Goal: Book appointment/travel/reservation

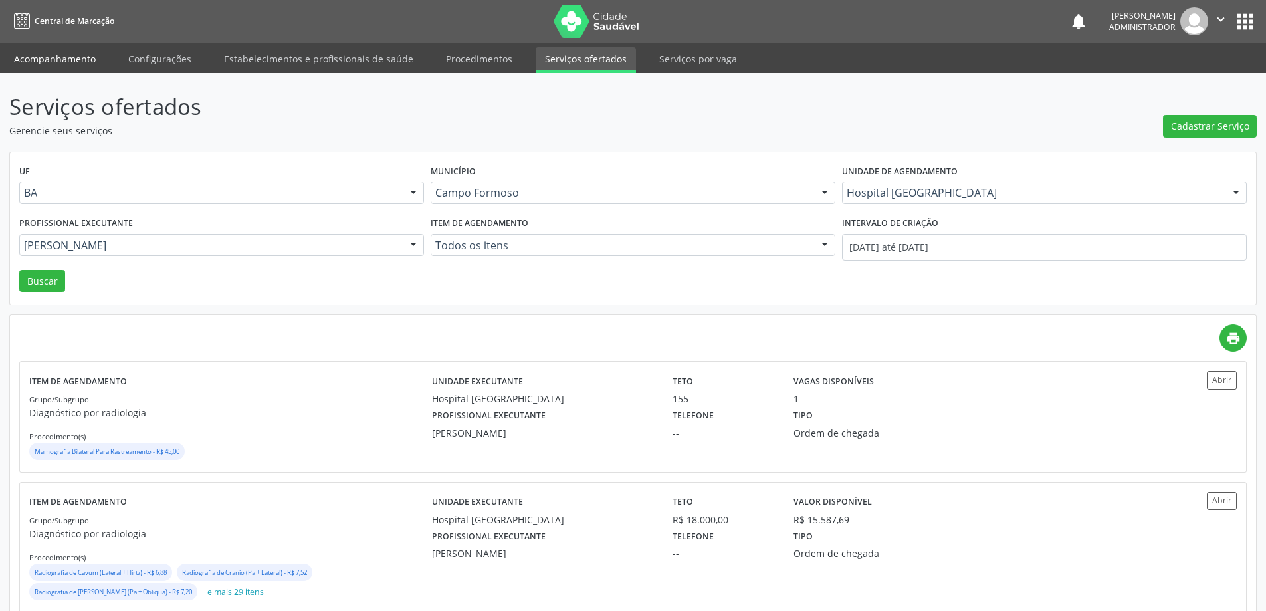
click at [62, 62] on link "Acompanhamento" at bounding box center [55, 58] width 100 height 23
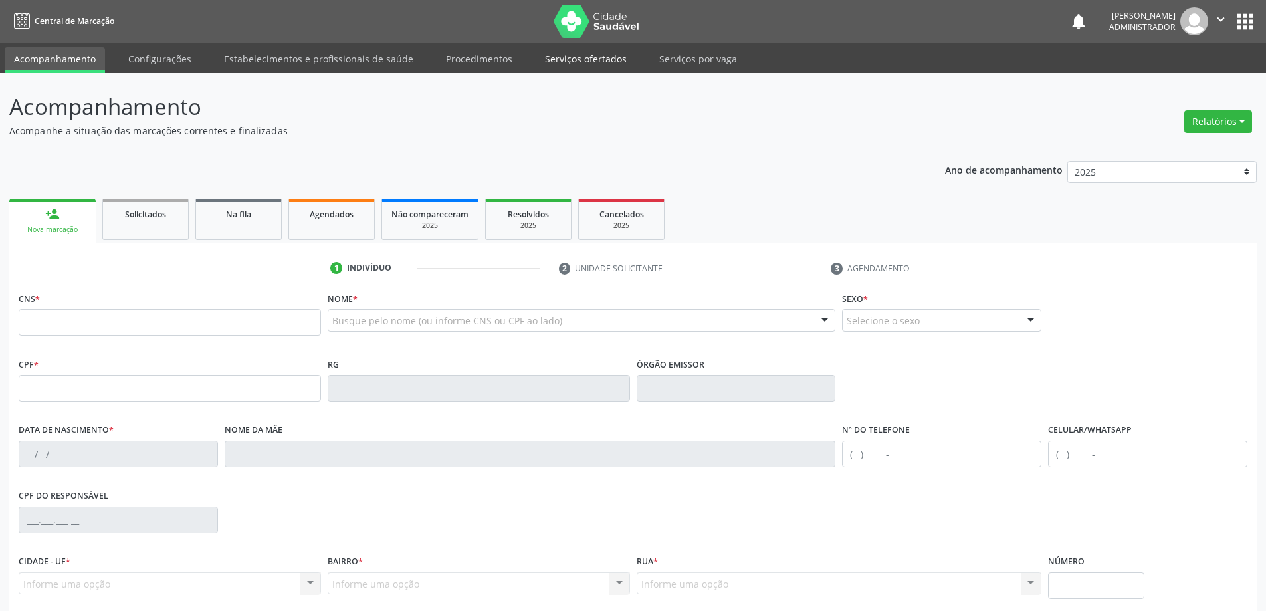
click at [566, 57] on link "Serviços ofertados" at bounding box center [586, 58] width 100 height 23
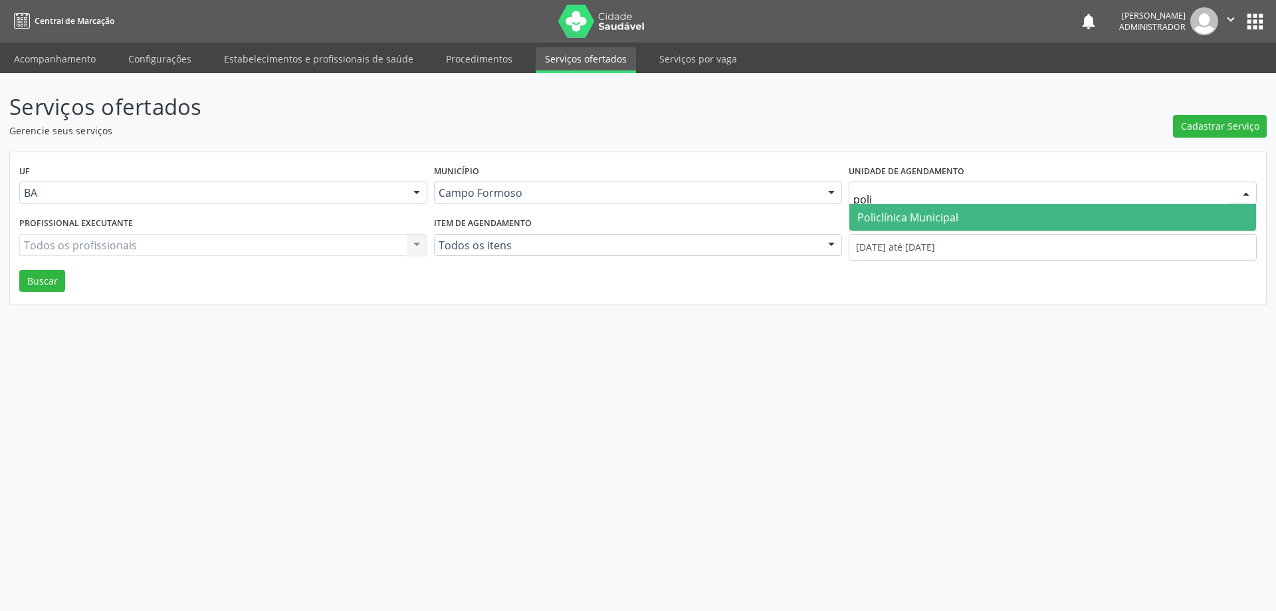
type input "polic"
click at [905, 214] on span "Policlínica Municipal" at bounding box center [907, 217] width 101 height 15
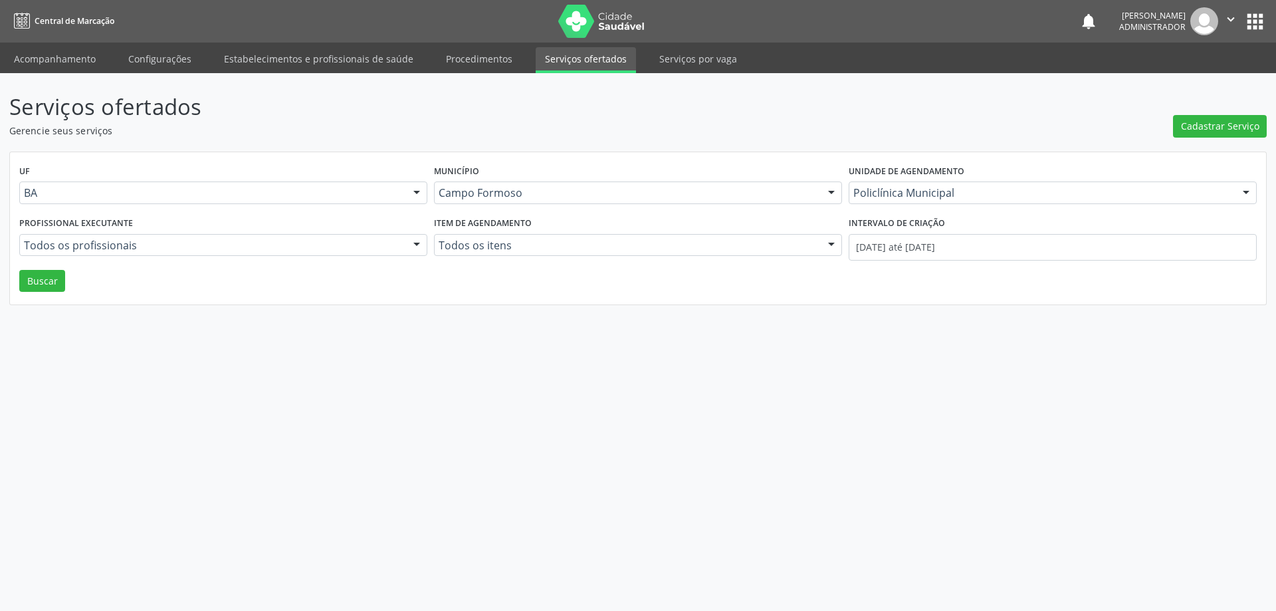
click at [415, 242] on div at bounding box center [417, 246] width 20 height 23
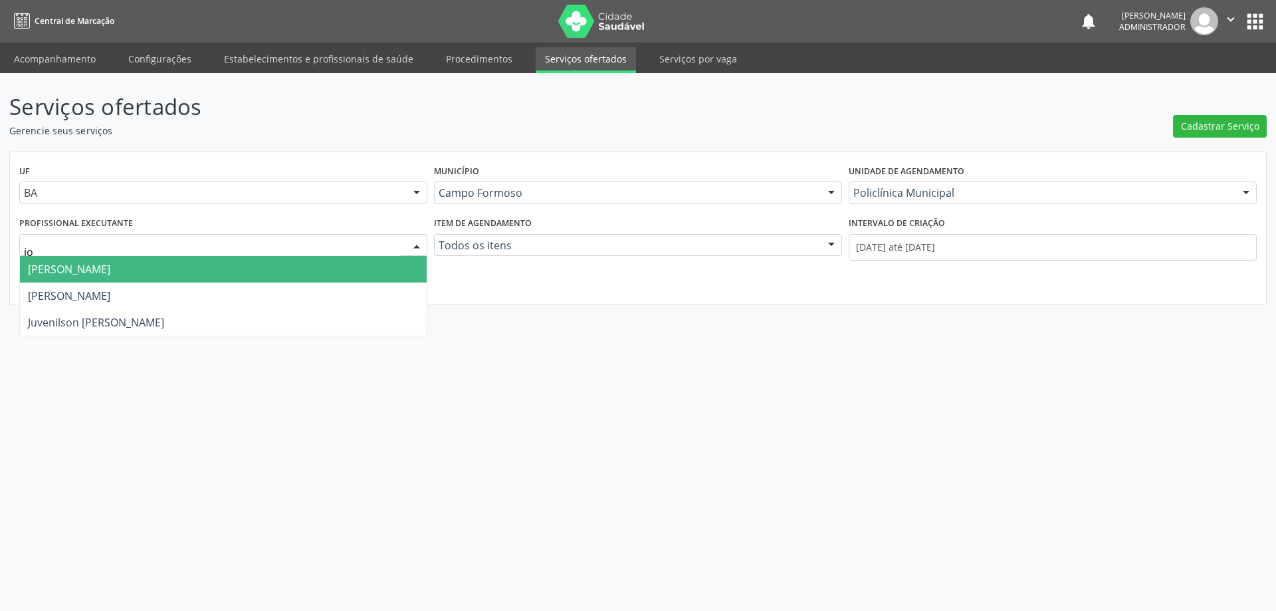
type input "j"
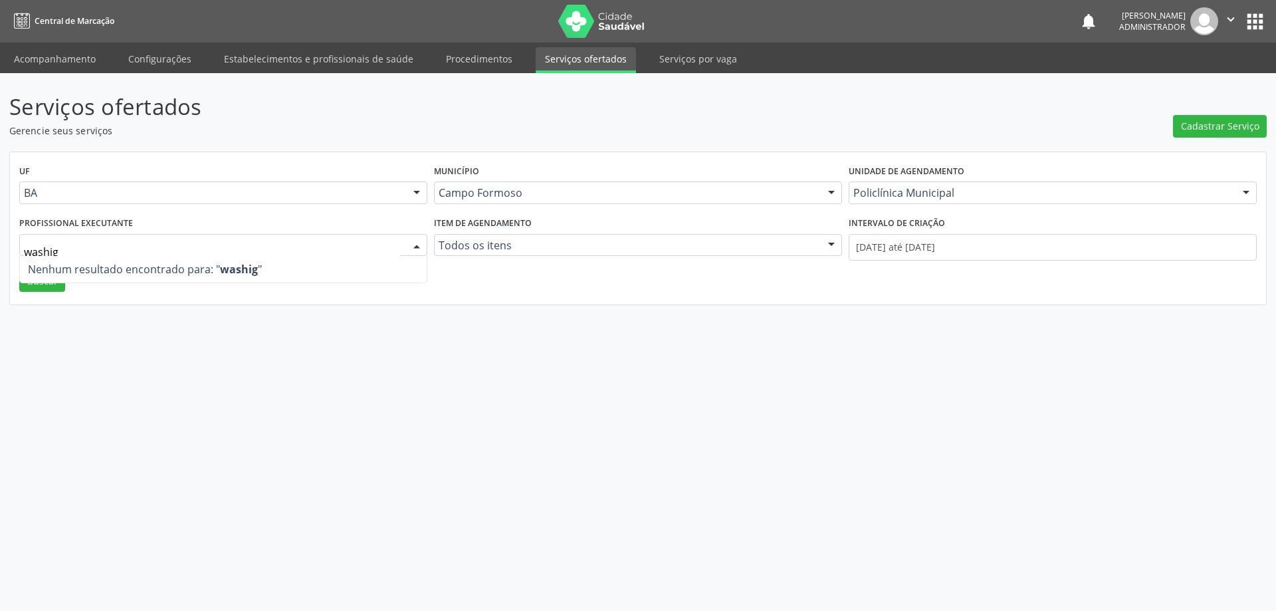
type input "washi"
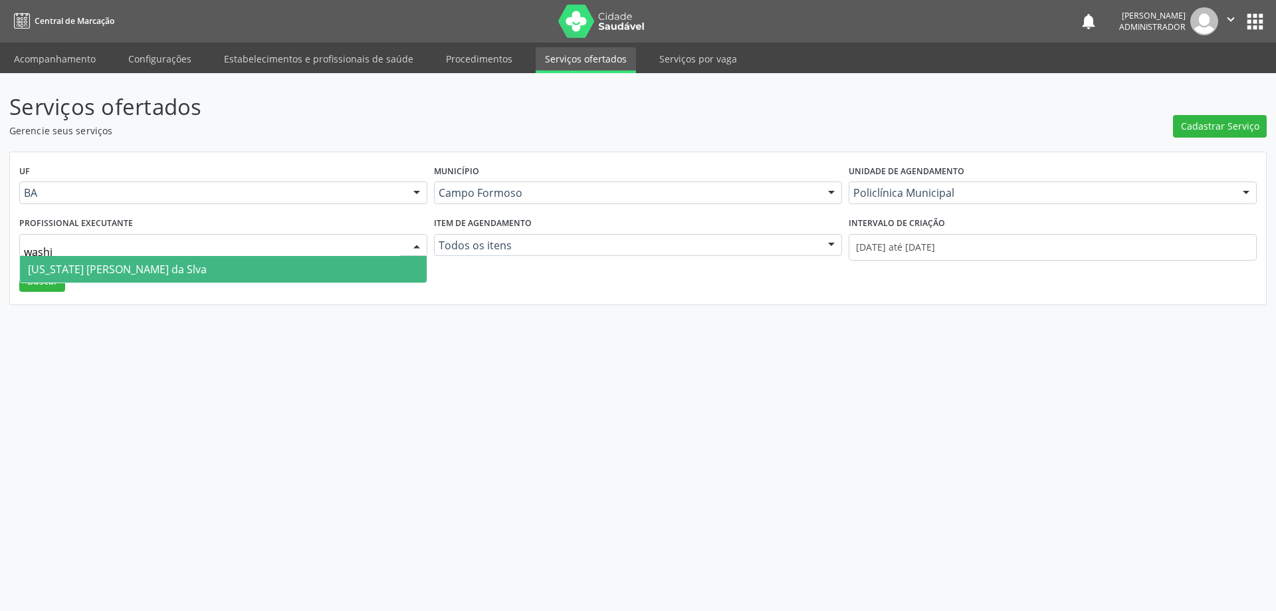
click at [83, 274] on span "[US_STATE] [PERSON_NAME] da Slva" at bounding box center [117, 269] width 179 height 15
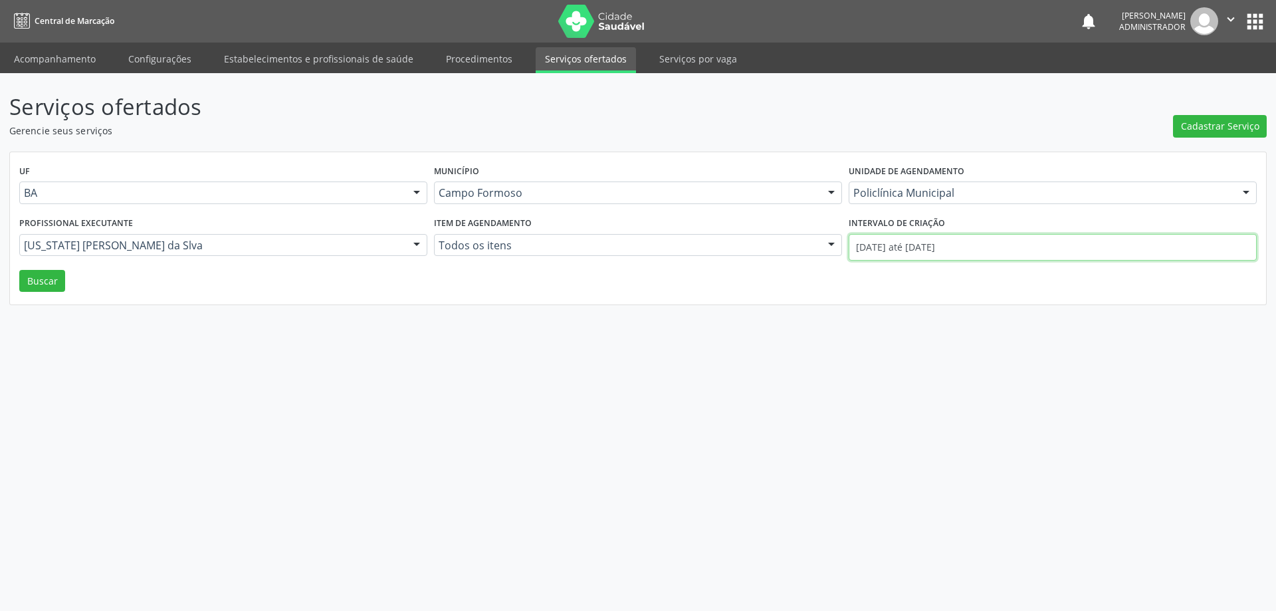
click at [893, 251] on input "[DATE] até [DATE]" at bounding box center [1053, 247] width 408 height 27
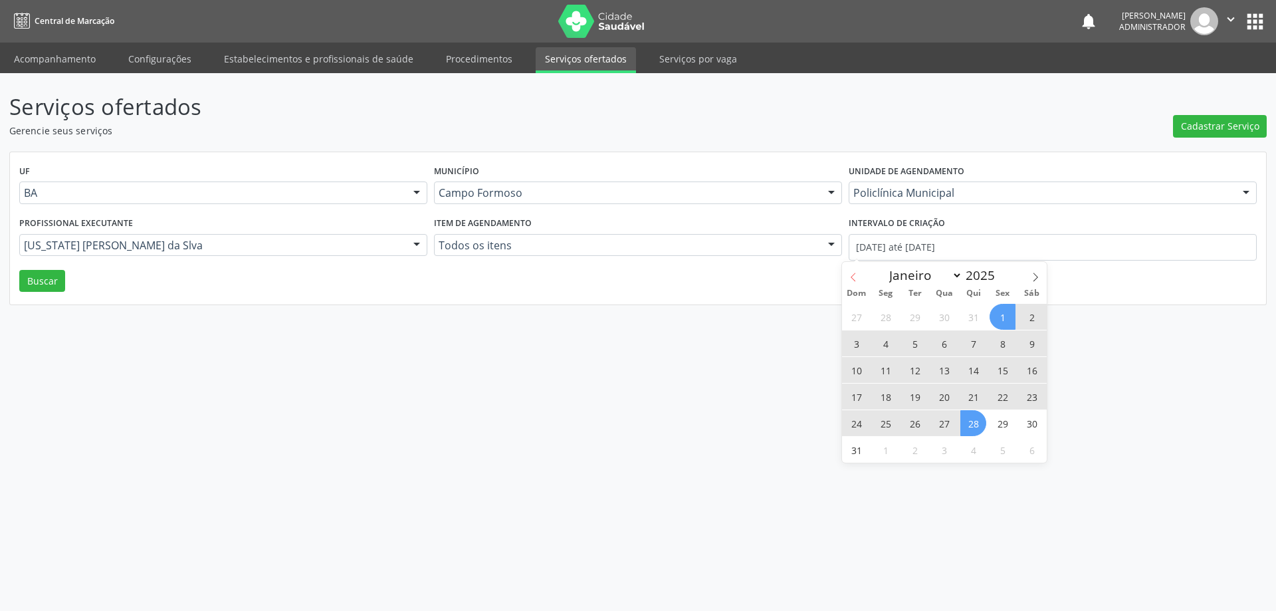
click at [851, 275] on icon at bounding box center [853, 276] width 9 height 9
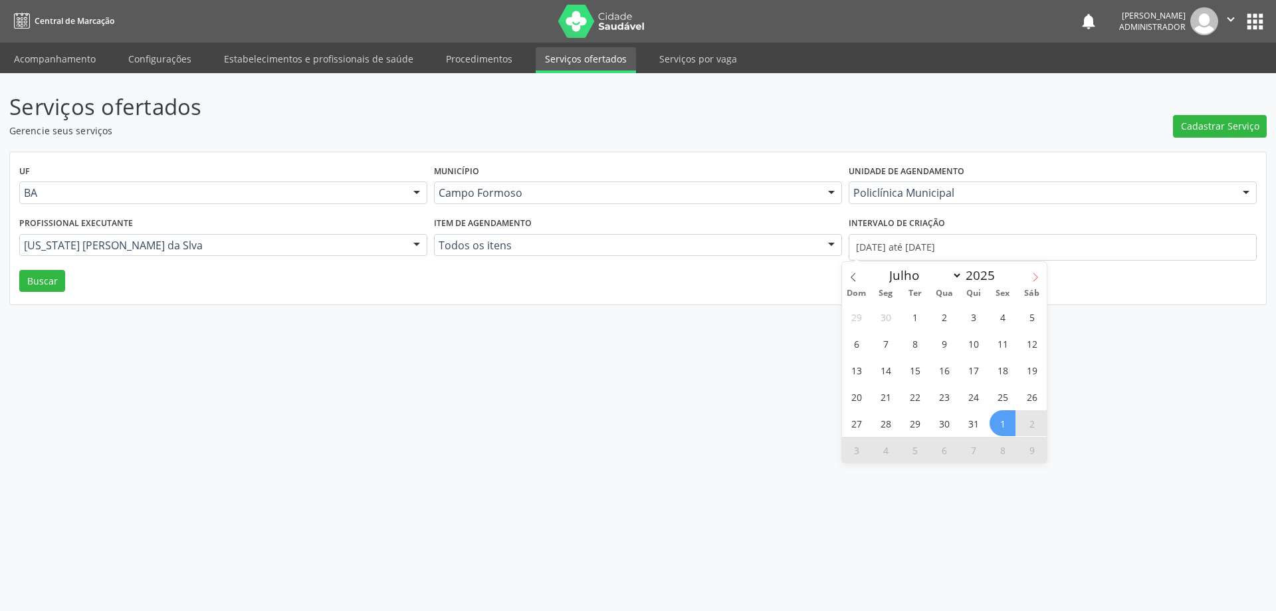
click at [1037, 274] on icon at bounding box center [1035, 276] width 9 height 9
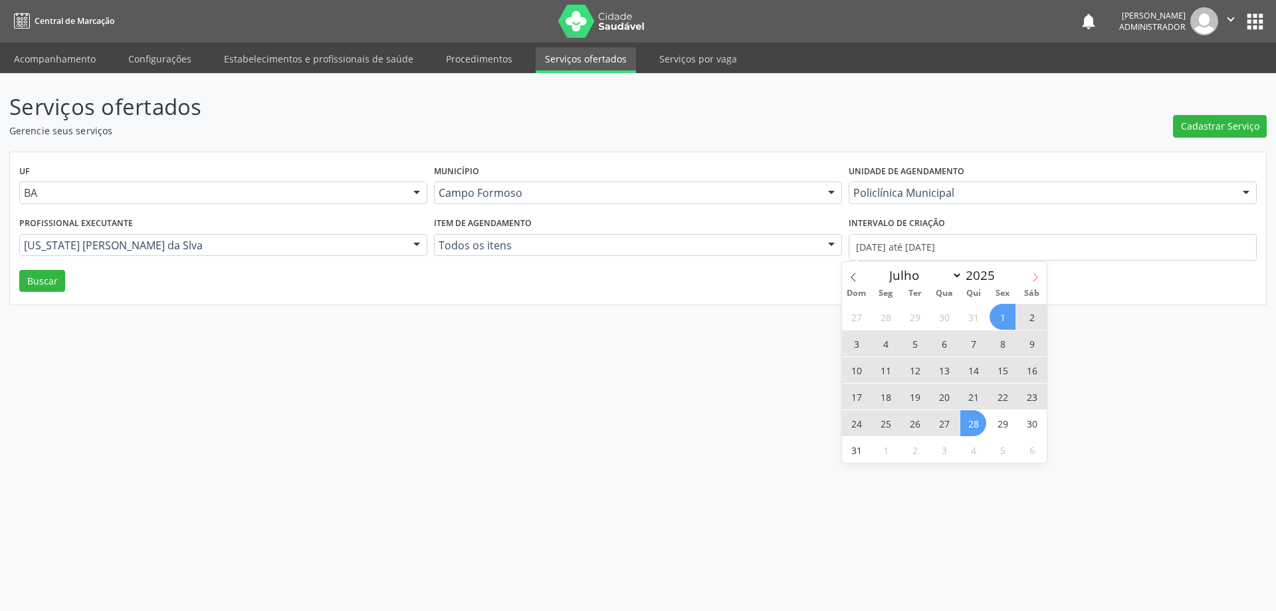
select select "7"
click at [1001, 315] on span "1" at bounding box center [1002, 317] width 26 height 26
type input "[DATE]"
click at [859, 441] on span "31" at bounding box center [856, 450] width 26 height 26
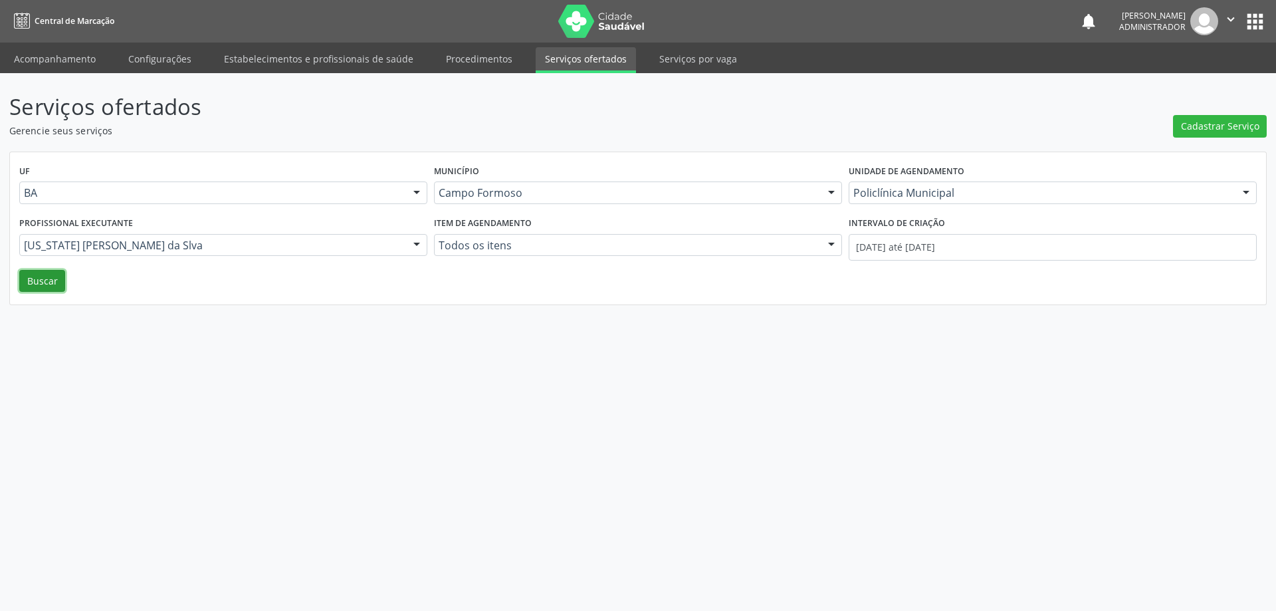
click at [31, 281] on button "Buscar" at bounding box center [42, 281] width 46 height 23
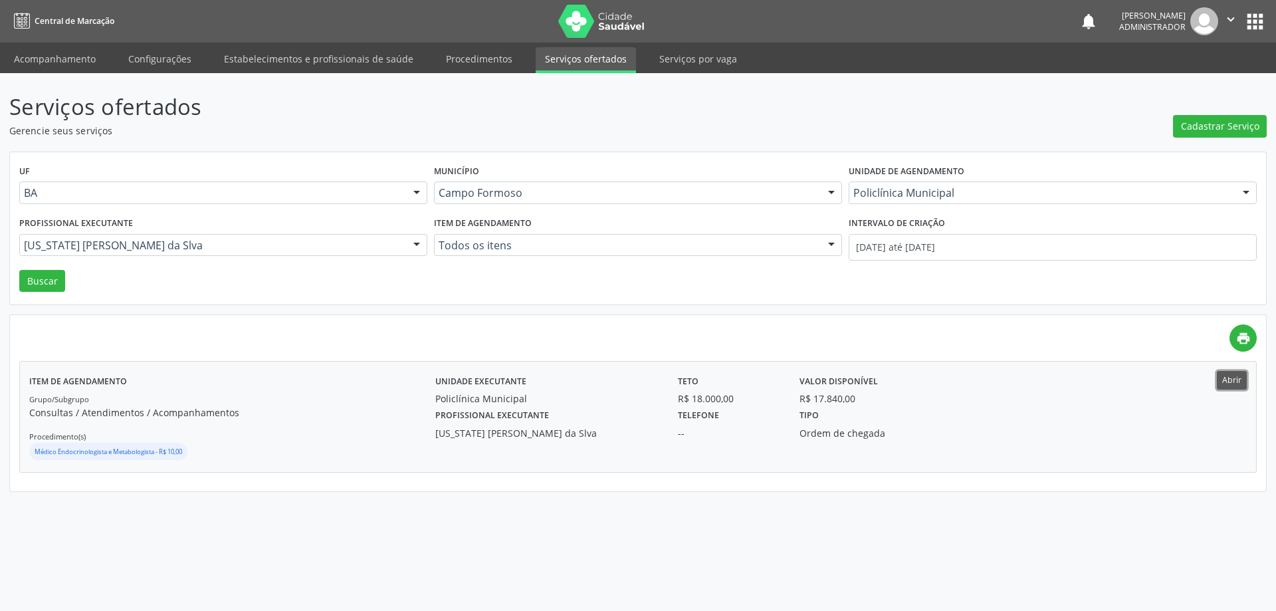
click at [1238, 379] on button "Abrir" at bounding box center [1232, 380] width 30 height 18
click at [39, 60] on link "Acompanhamento" at bounding box center [55, 58] width 100 height 23
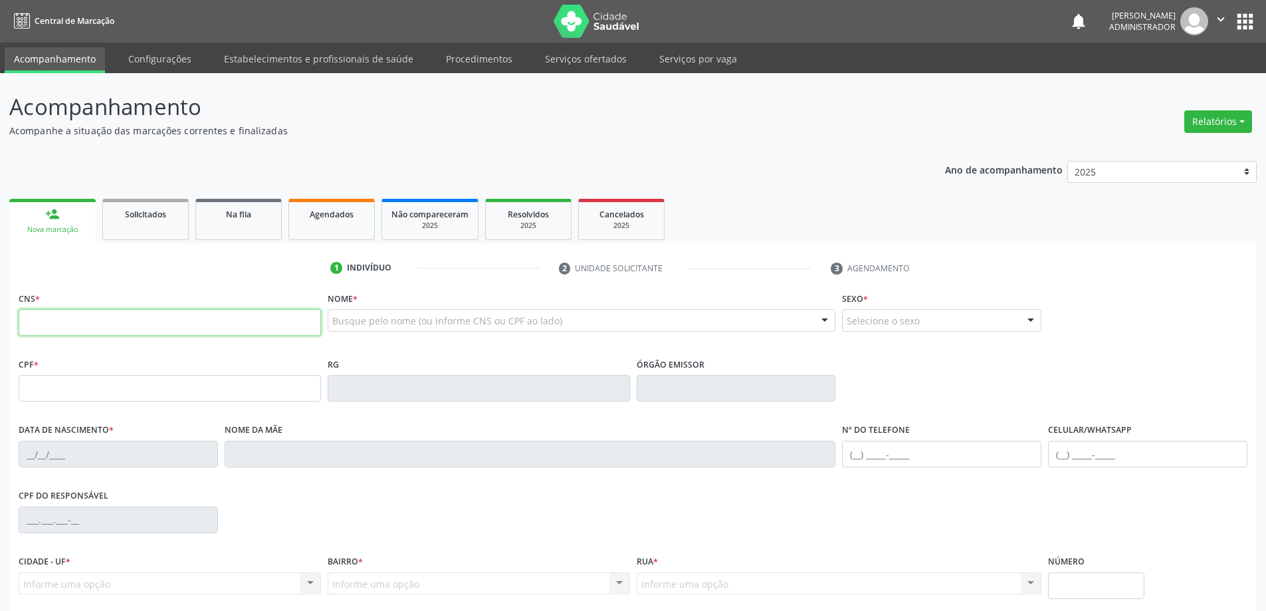
click at [47, 323] on input "text" at bounding box center [170, 322] width 302 height 27
type input "709 0008 4071 2217"
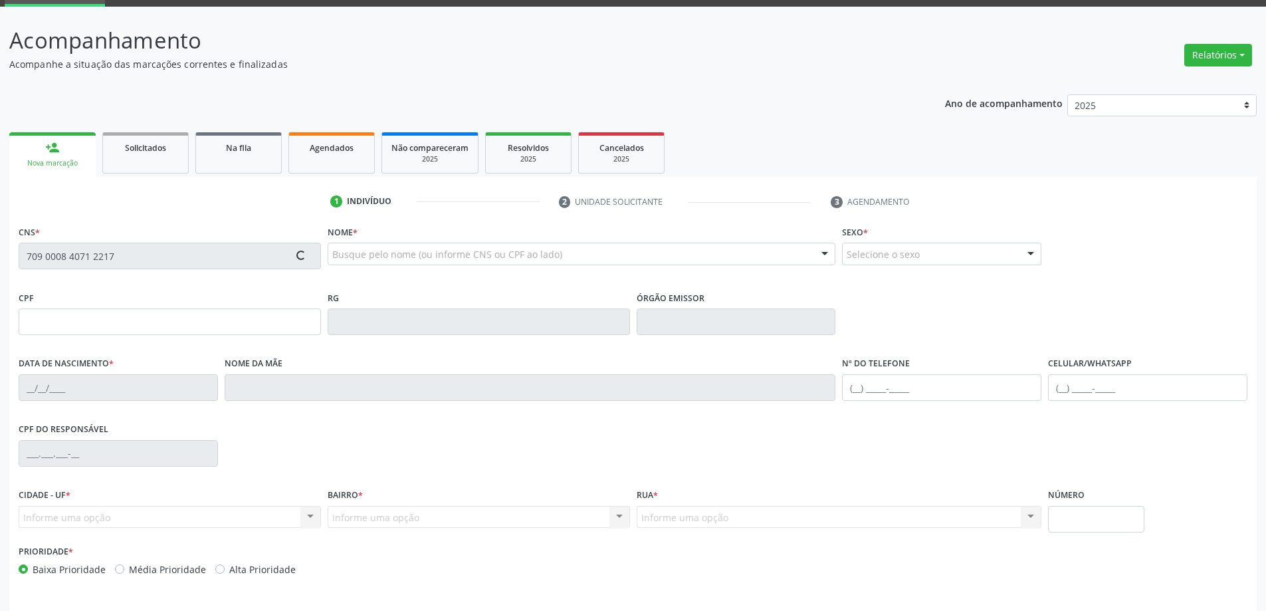
scroll to position [110, 0]
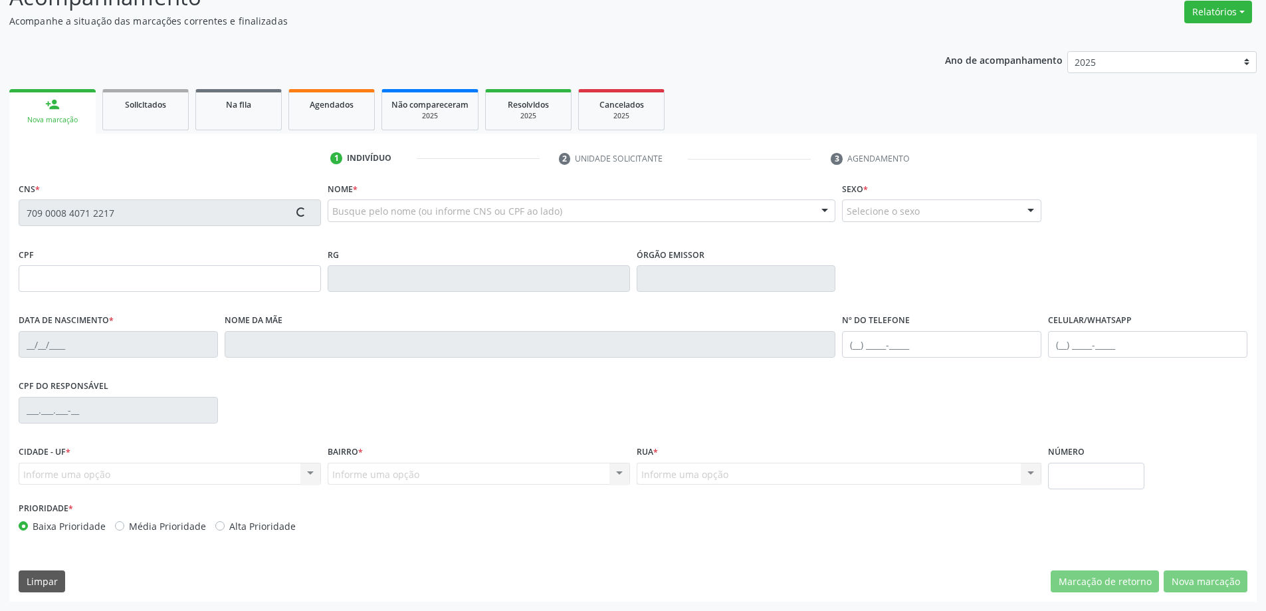
type input "[DATE]"
type input "[PERSON_NAME]"
type input "[PHONE_NUMBER]"
type input "S/N"
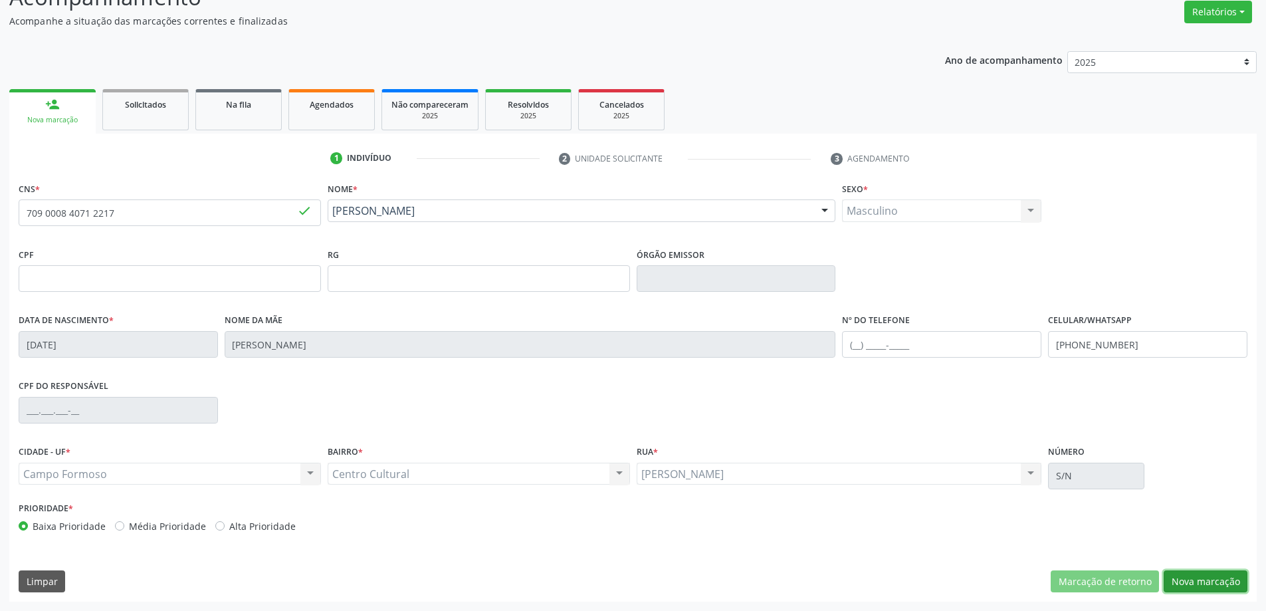
click at [1210, 580] on button "Nova marcação" at bounding box center [1206, 581] width 84 height 23
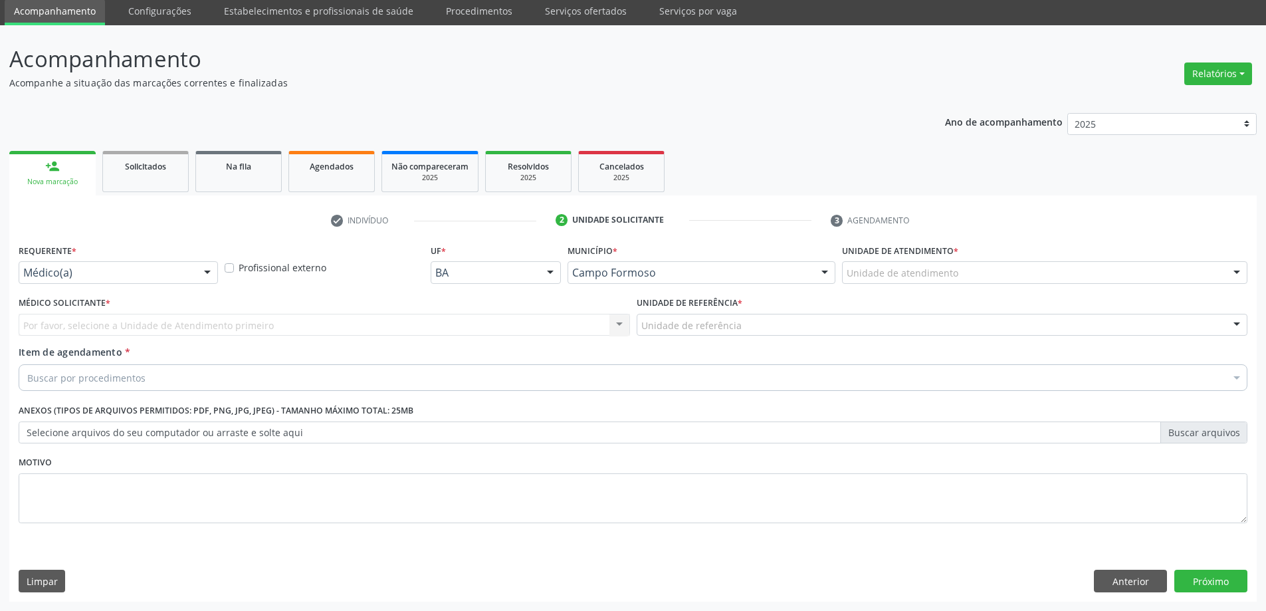
click at [203, 268] on div at bounding box center [207, 273] width 20 height 23
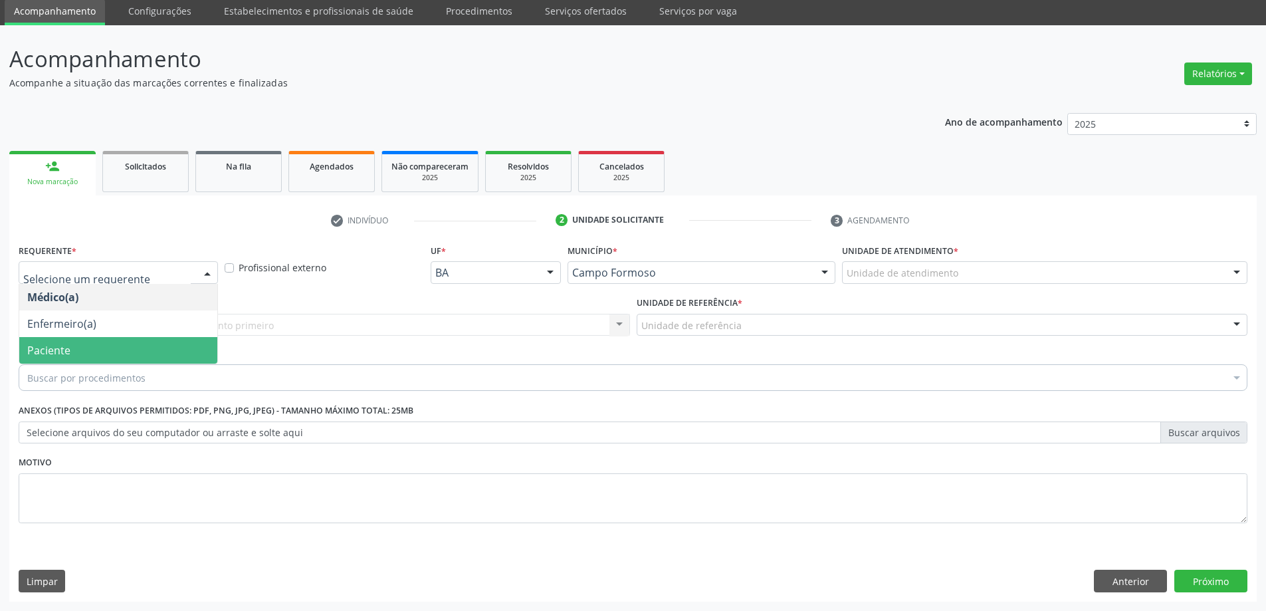
click at [179, 342] on span "Paciente" at bounding box center [118, 350] width 198 height 27
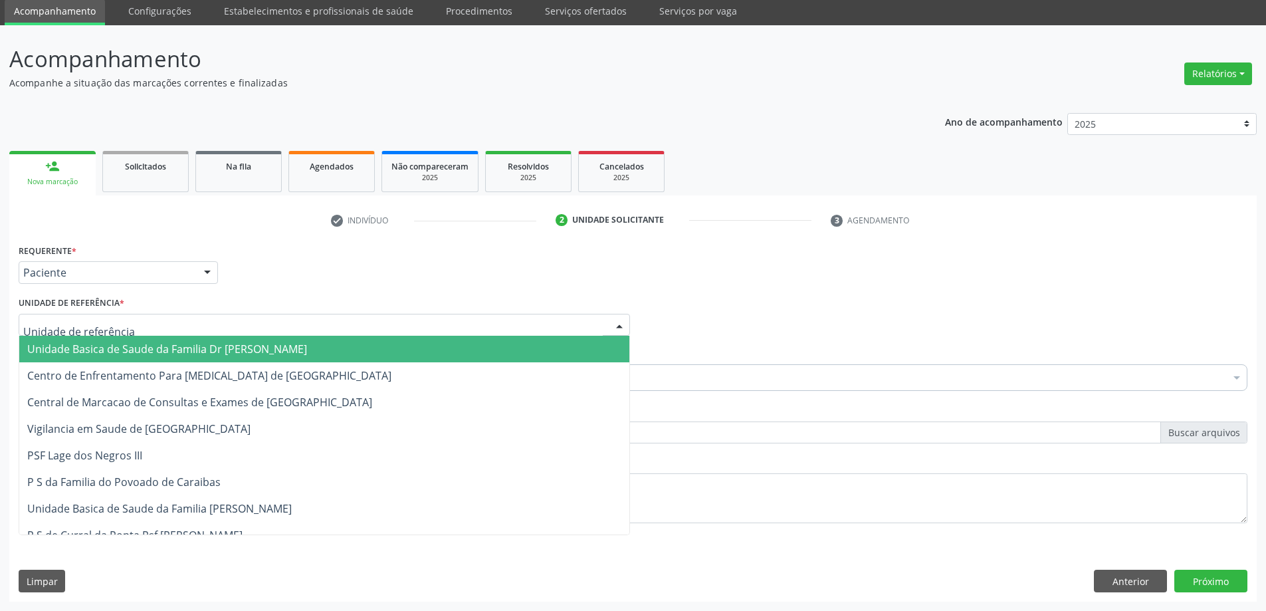
click at [617, 322] on div at bounding box center [619, 325] width 20 height 23
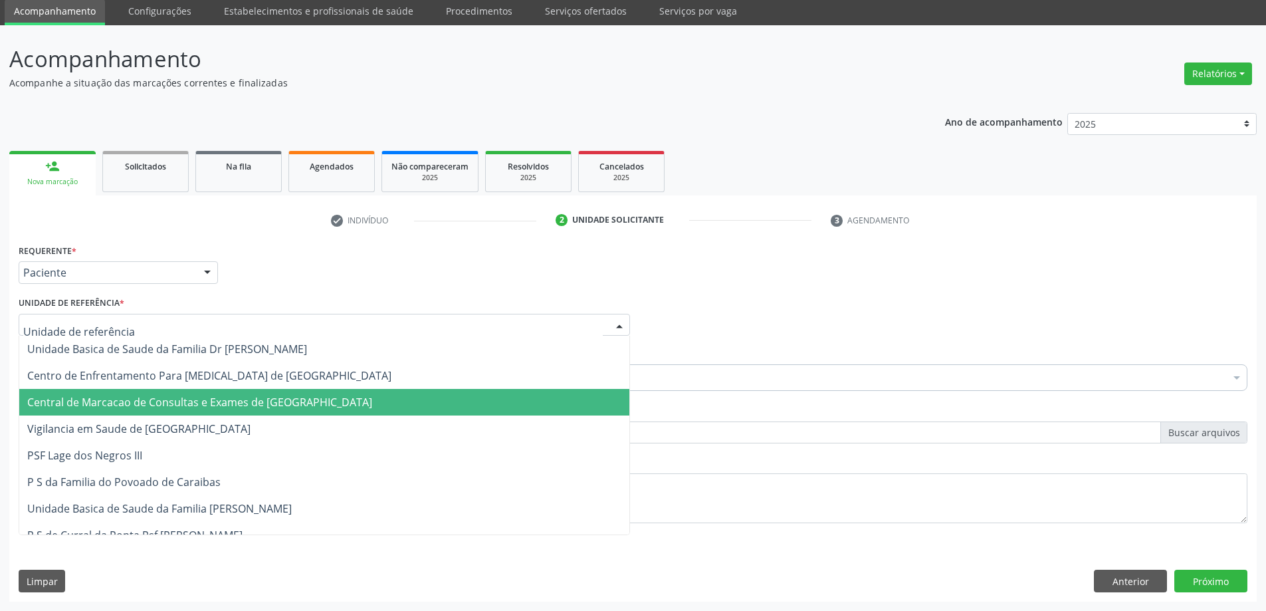
click at [564, 393] on span "Central de Marcacao de Consultas e Exames de [GEOGRAPHIC_DATA]" at bounding box center [324, 402] width 610 height 27
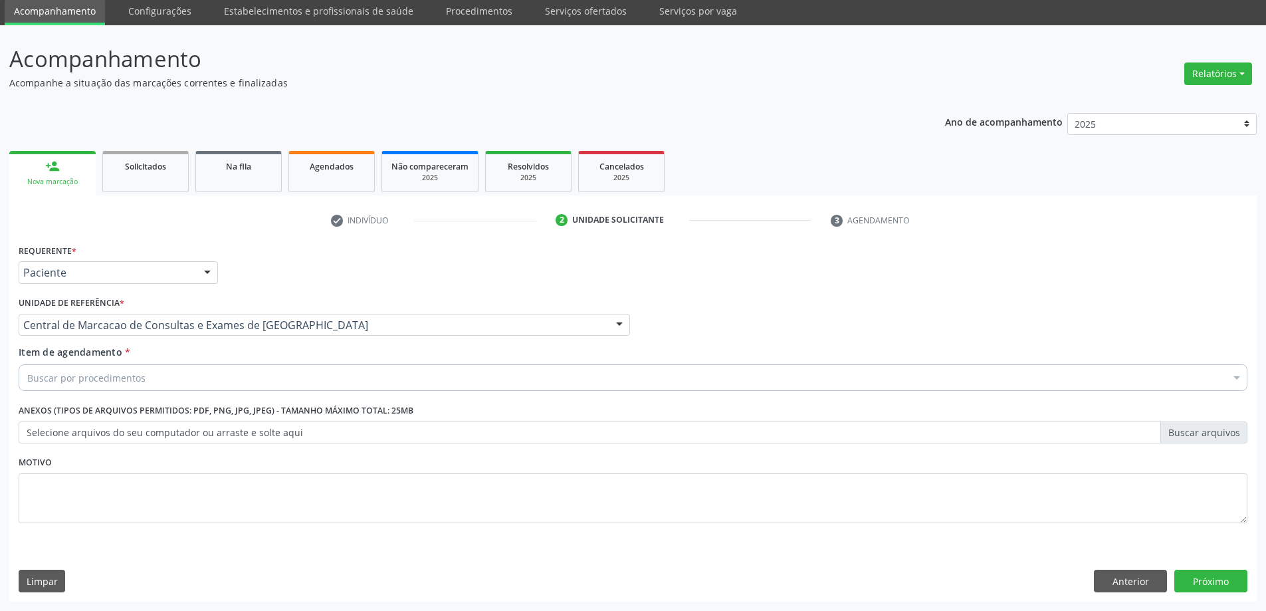
click at [569, 377] on div "Buscar por procedimentos" at bounding box center [633, 377] width 1229 height 27
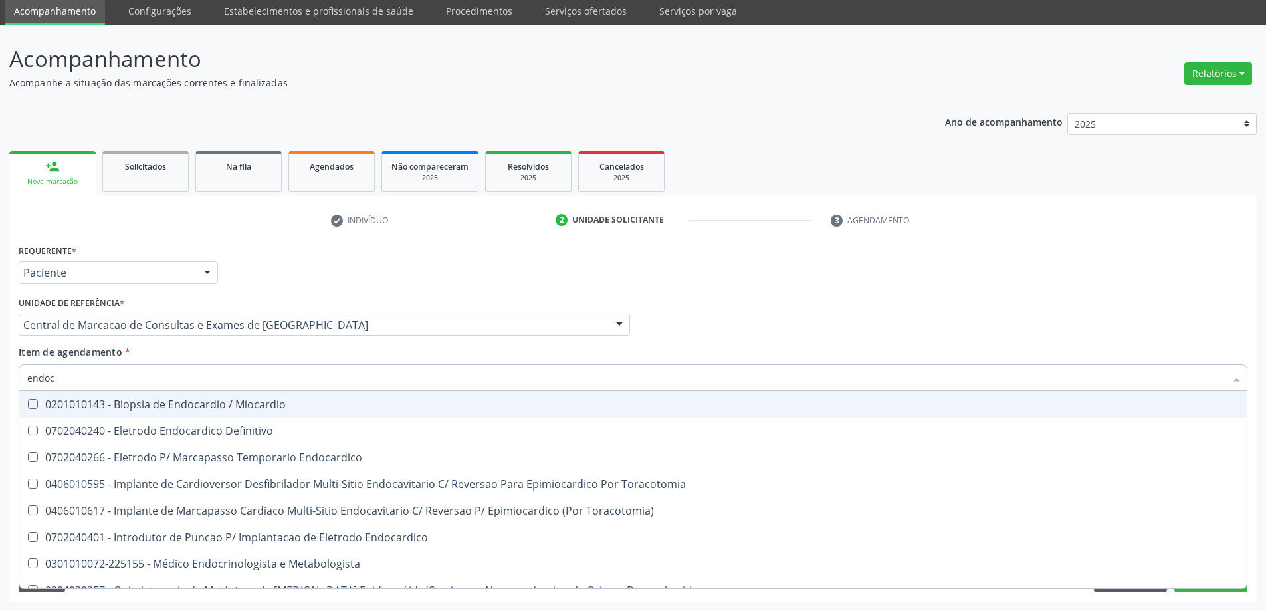
type input "endocr"
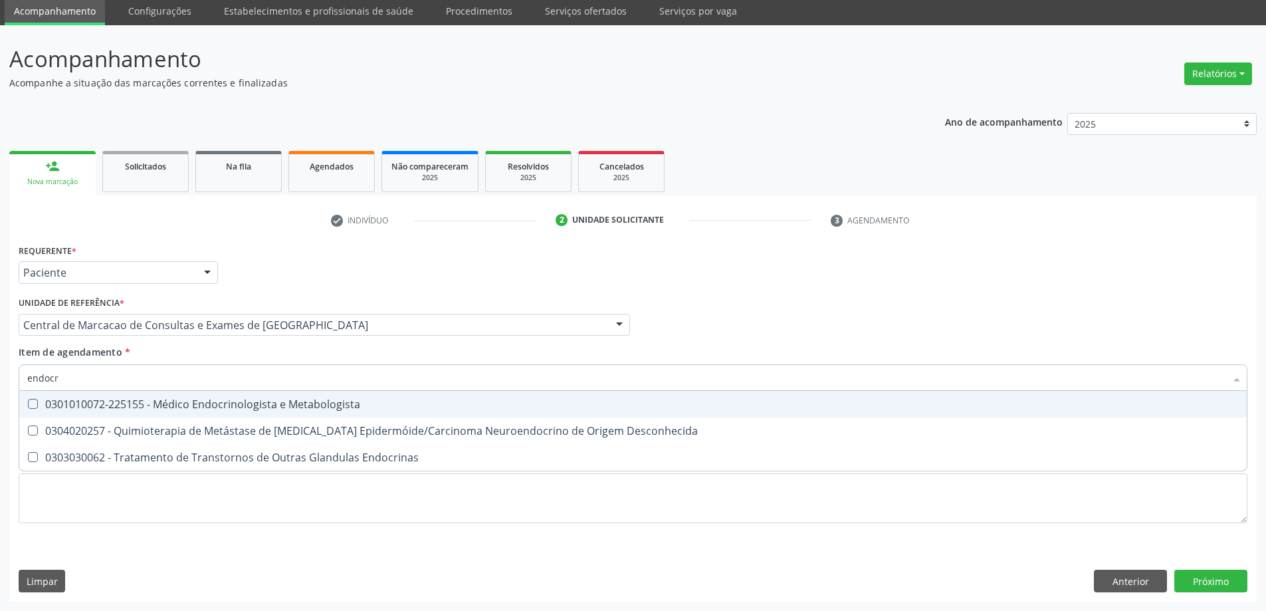
click at [504, 402] on div "0301010072-225155 - Médico Endocrinologista e Metabologista" at bounding box center [632, 404] width 1211 height 11
checkbox Metabologista "true"
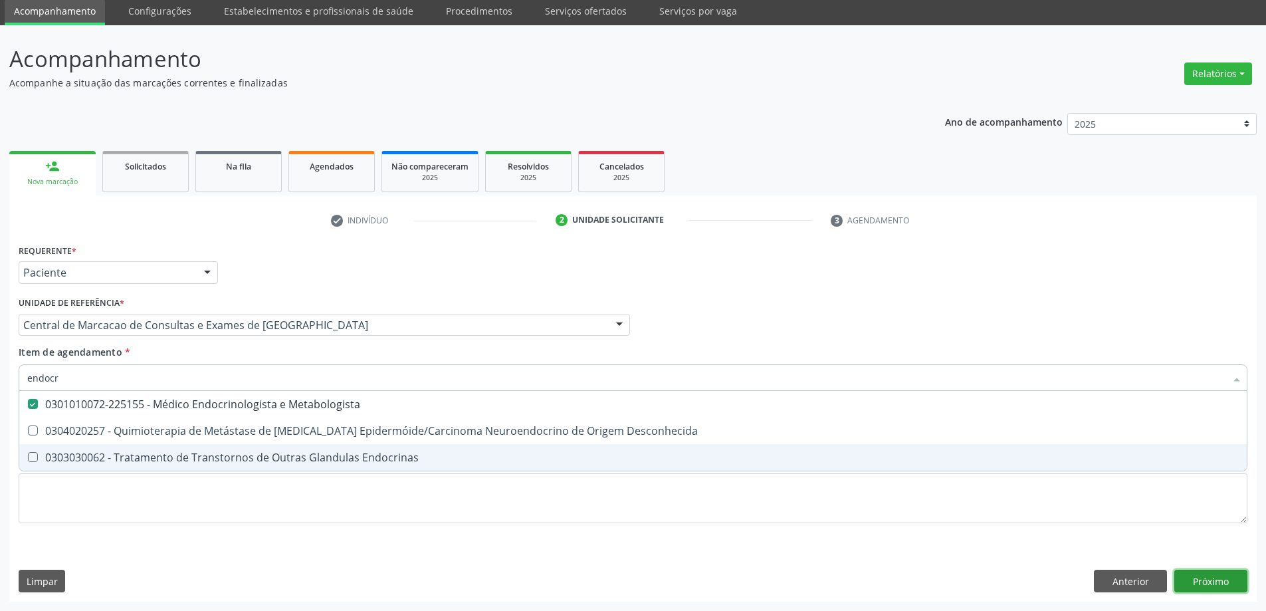
click at [1211, 585] on div "Requerente * Paciente Médico(a) Enfermeiro(a) Paciente Nenhum resultado encontr…" at bounding box center [632, 421] width 1247 height 361
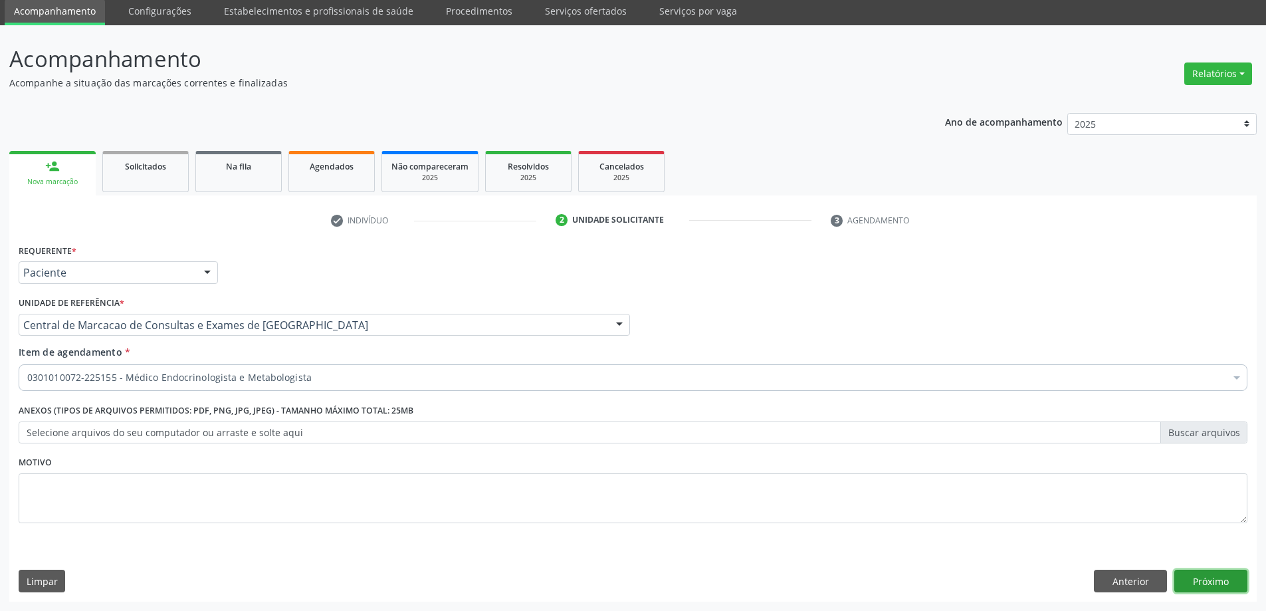
click at [1190, 579] on button "Próximo" at bounding box center [1210, 580] width 73 height 23
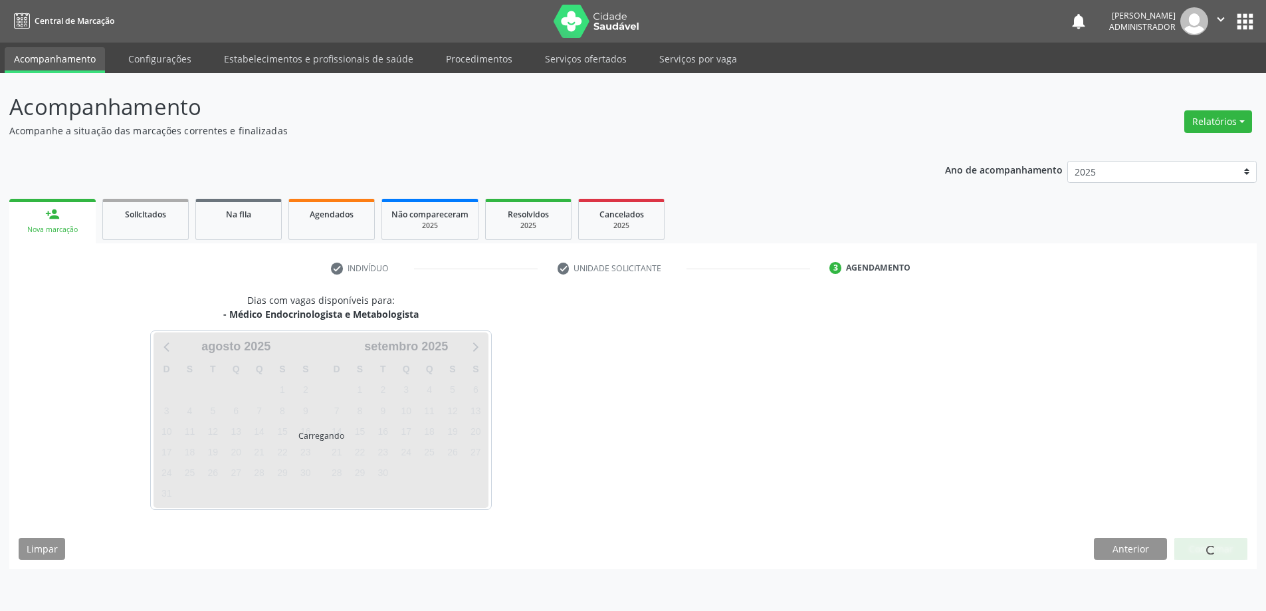
scroll to position [0, 0]
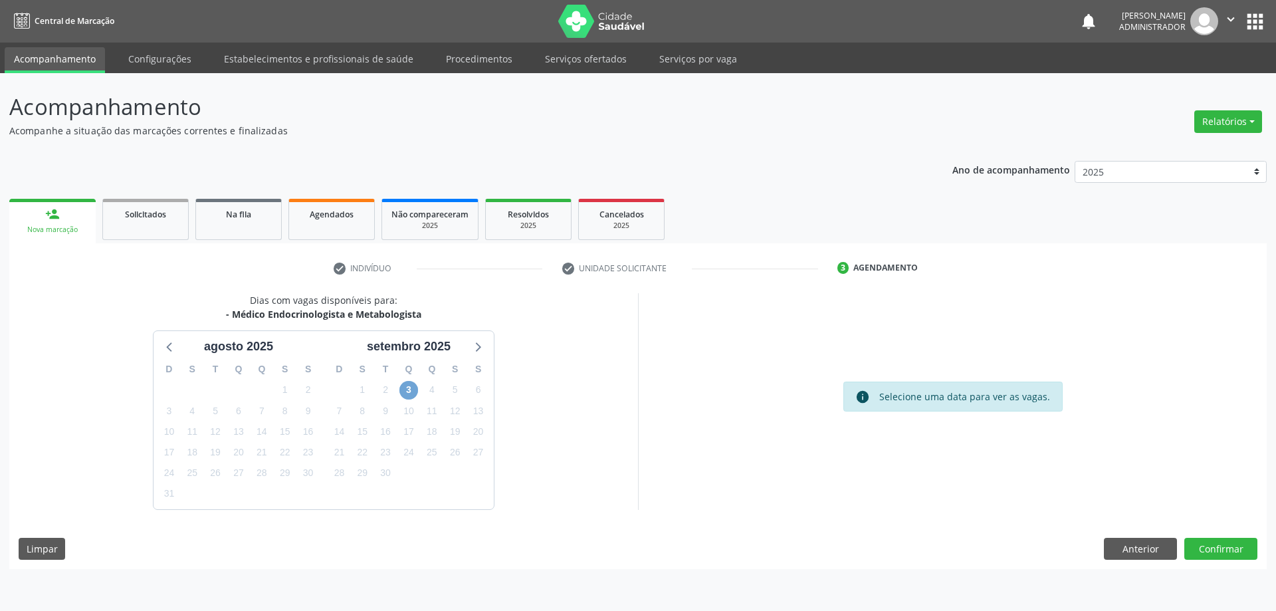
click at [405, 391] on span "3" at bounding box center [408, 390] width 19 height 19
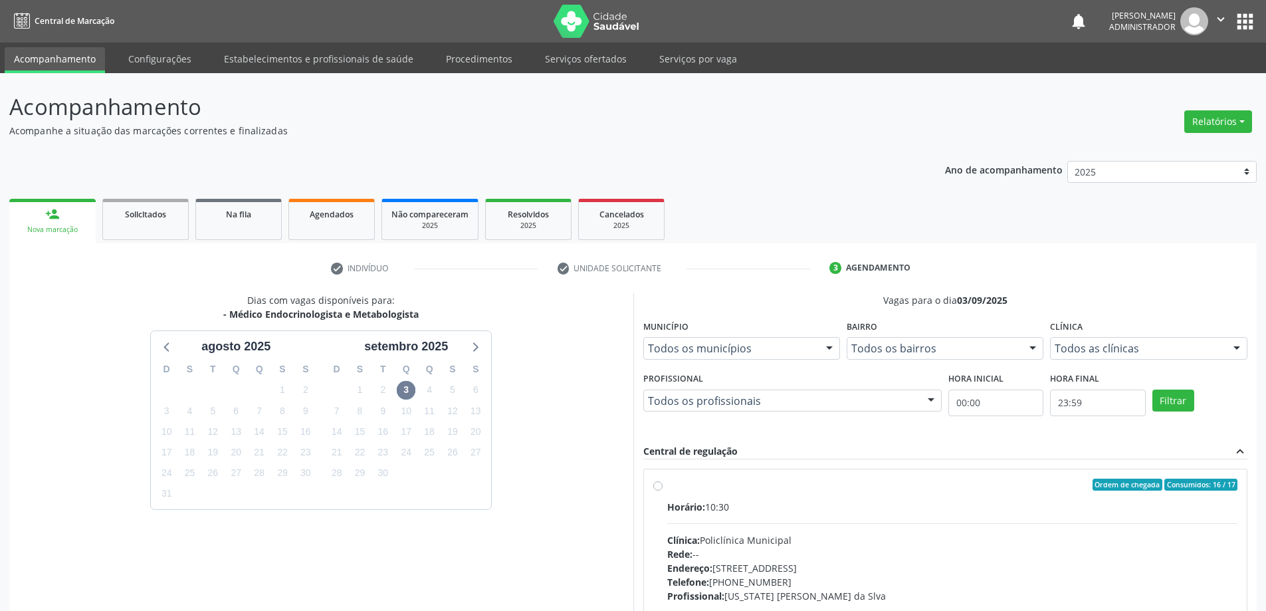
click at [667, 487] on label "Ordem de chegada Consumidos: 16 / 17 Horário: 10:30 Clínica: Policlínica Munici…" at bounding box center [952, 580] width 571 height 204
click at [655, 487] on input "Ordem de chegada Consumidos: 16 / 17 Horário: 10:30 Clínica: Policlínica Munici…" at bounding box center [657, 484] width 9 height 12
radio input "true"
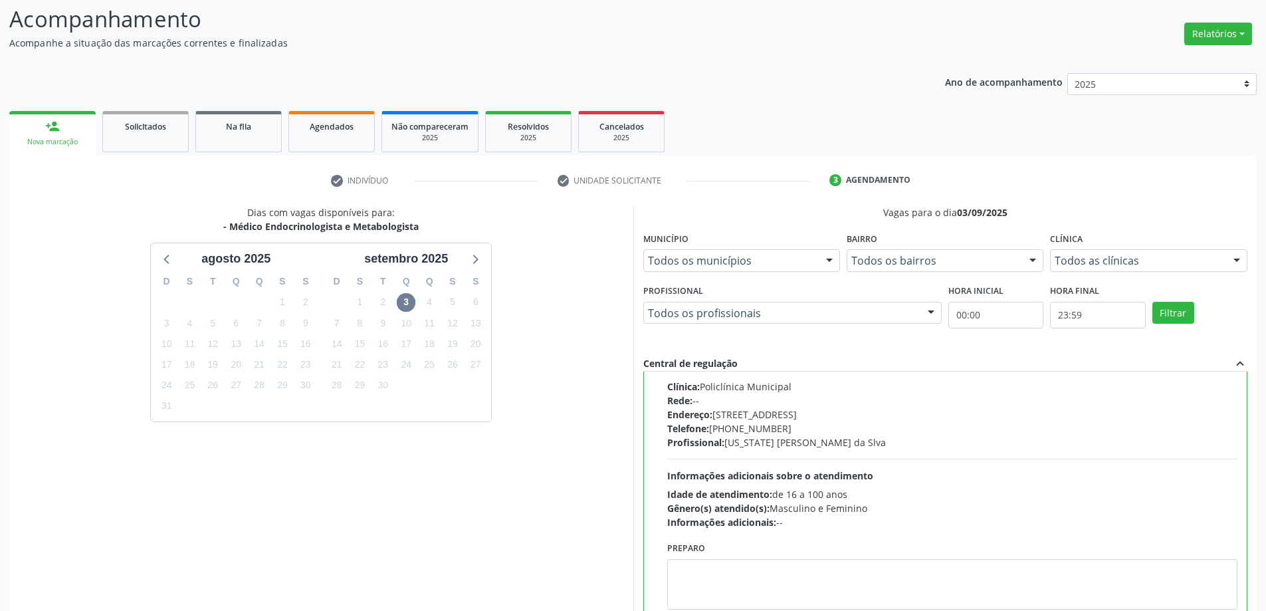
scroll to position [183, 0]
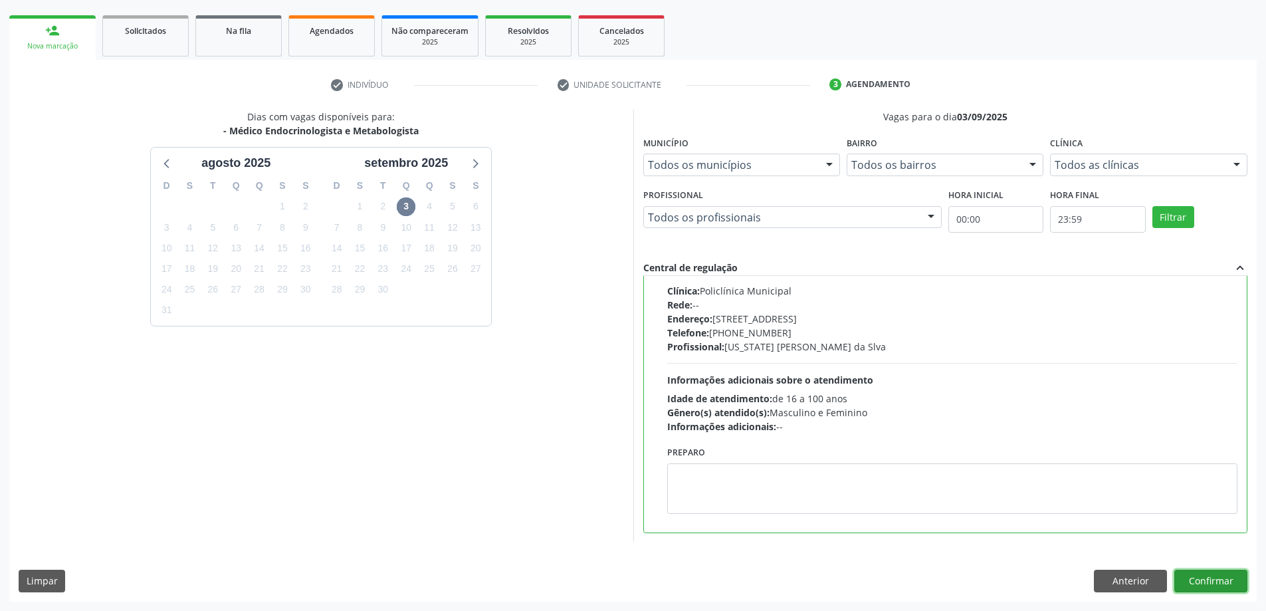
click at [1203, 582] on button "Confirmar" at bounding box center [1210, 580] width 73 height 23
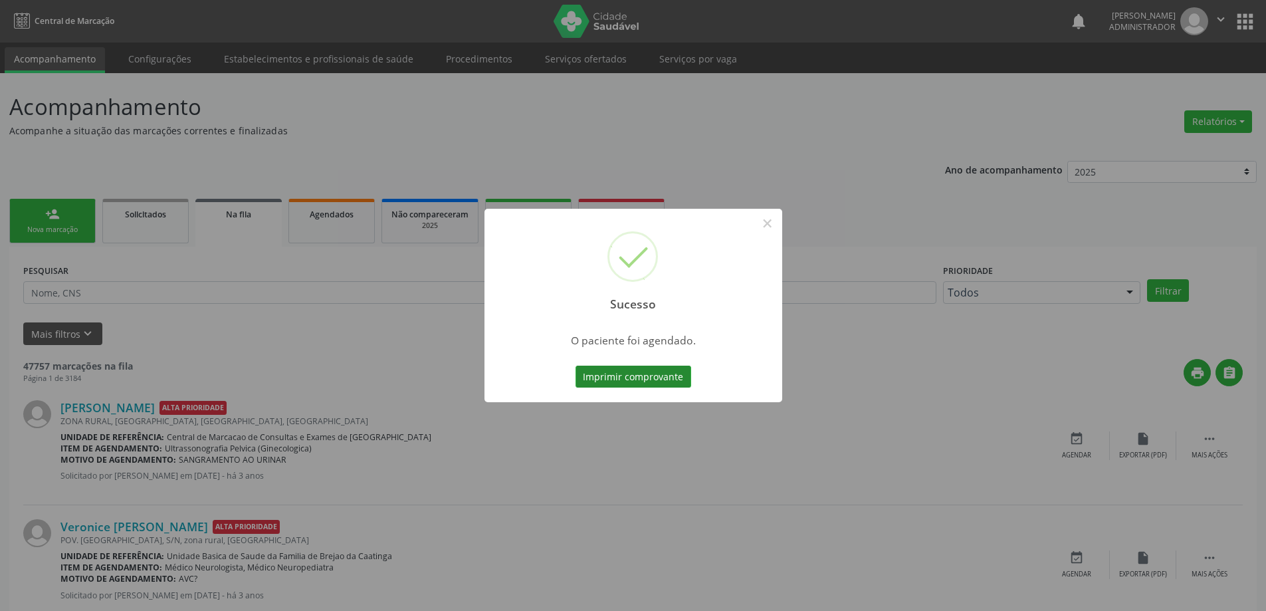
click at [653, 379] on button "Imprimir comprovante" at bounding box center [633, 376] width 116 height 23
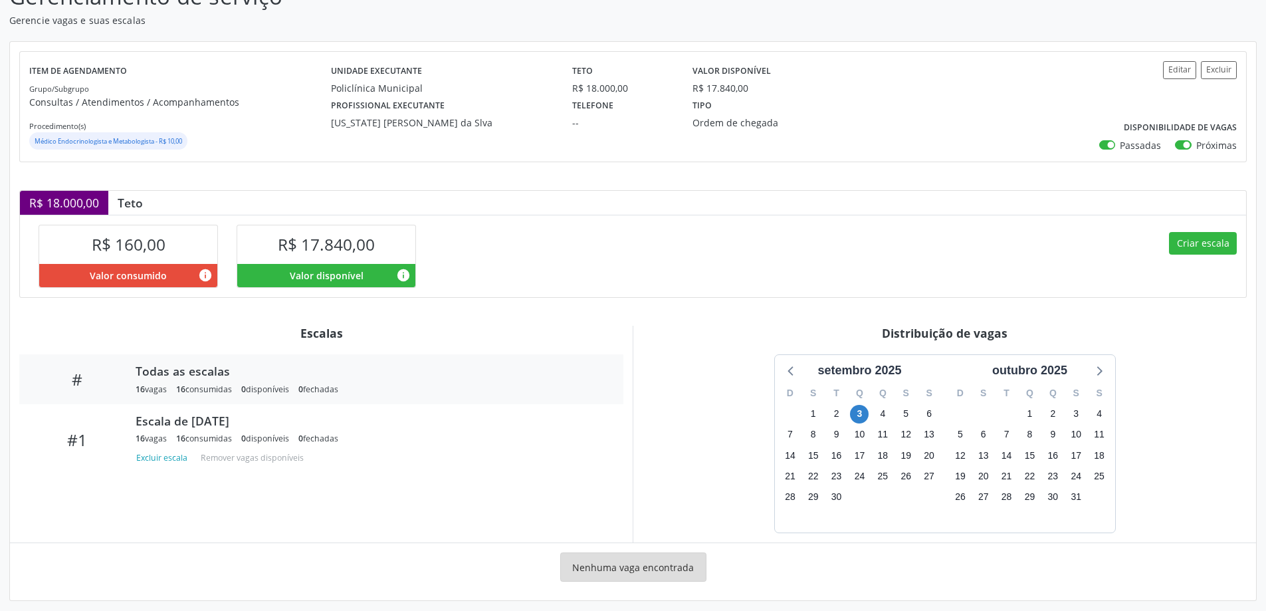
scroll to position [119, 0]
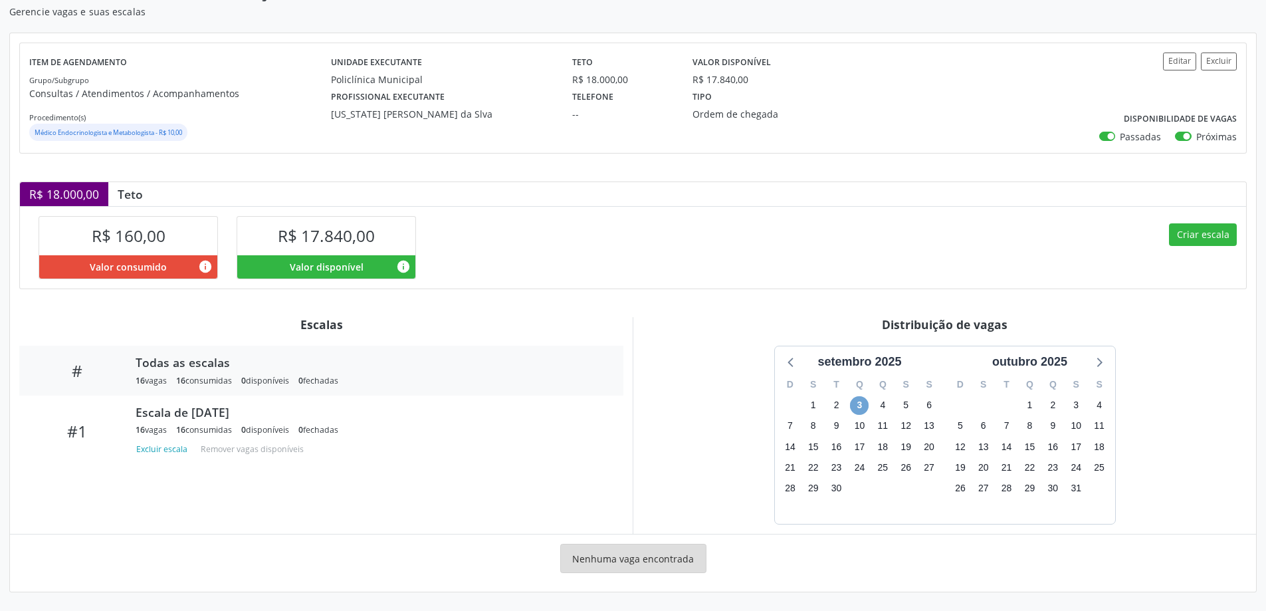
click at [856, 406] on span "3" at bounding box center [859, 405] width 19 height 19
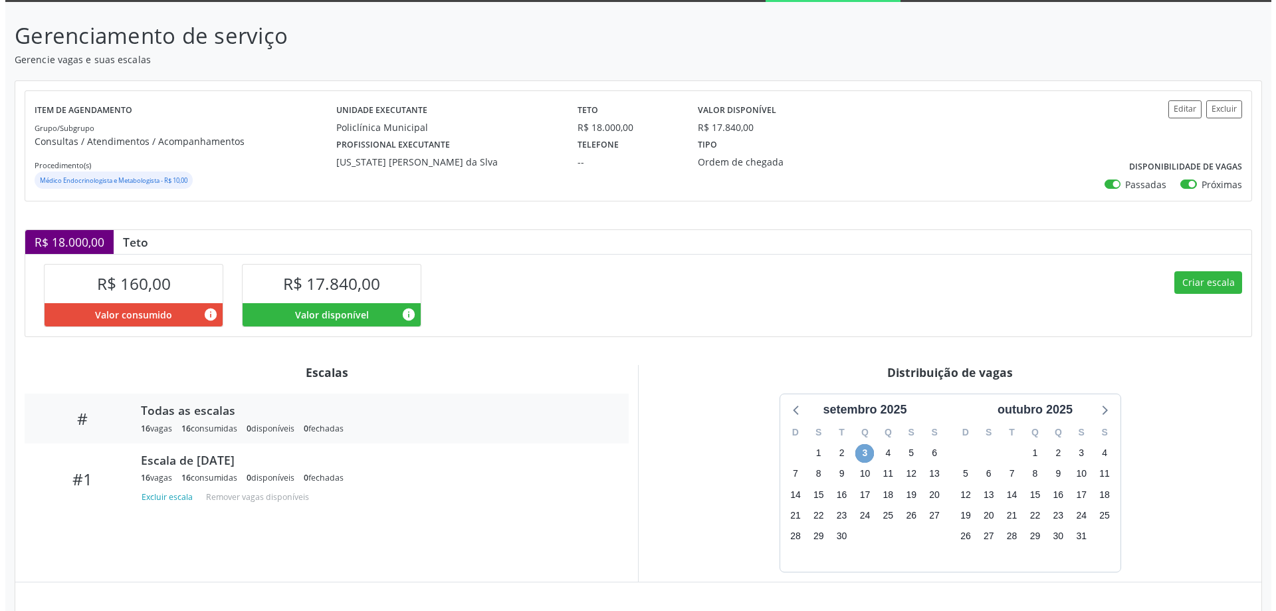
scroll to position [60, 0]
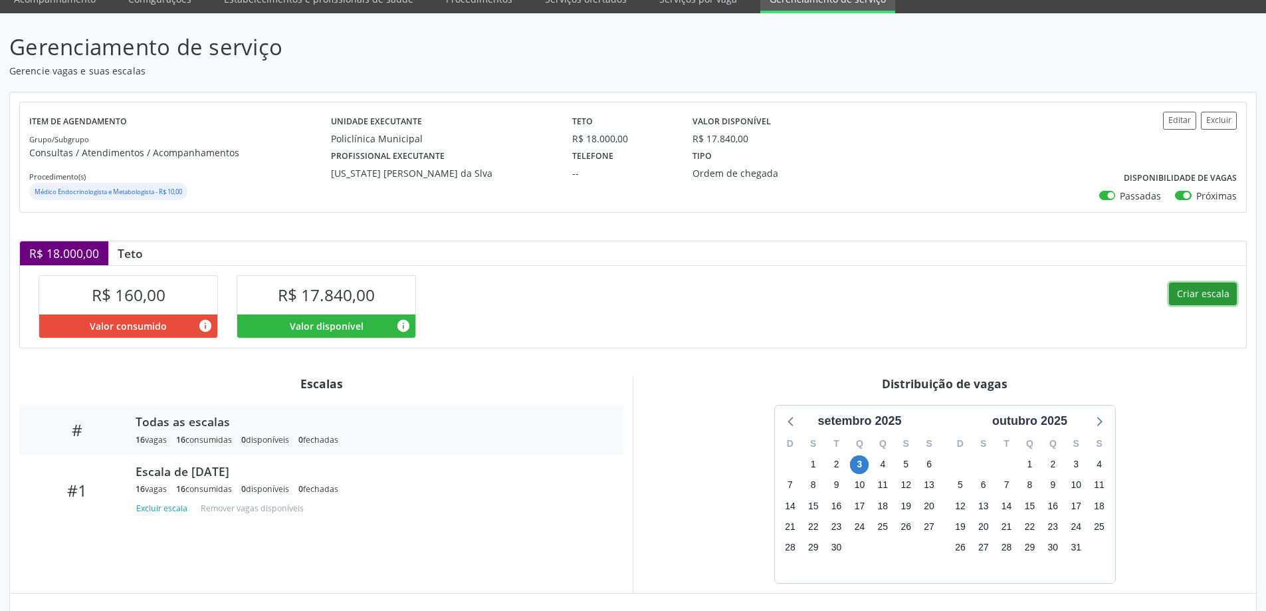
click at [1181, 291] on button "Criar escala" at bounding box center [1203, 293] width 68 height 23
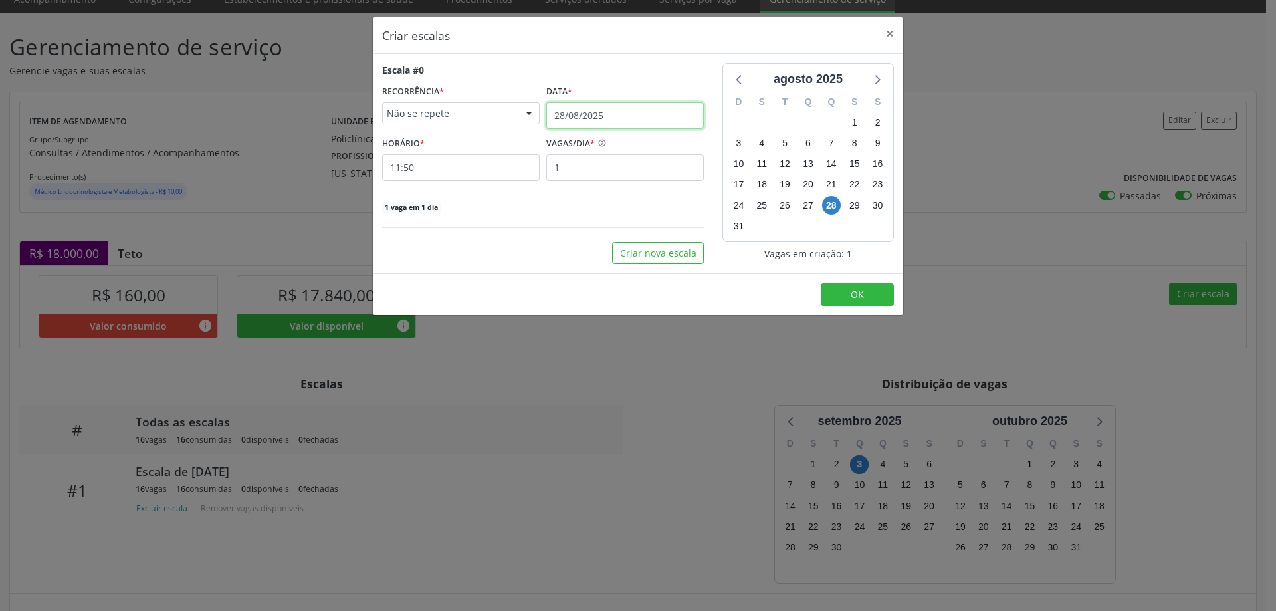
click at [597, 111] on input "28/08/2025" at bounding box center [624, 115] width 157 height 27
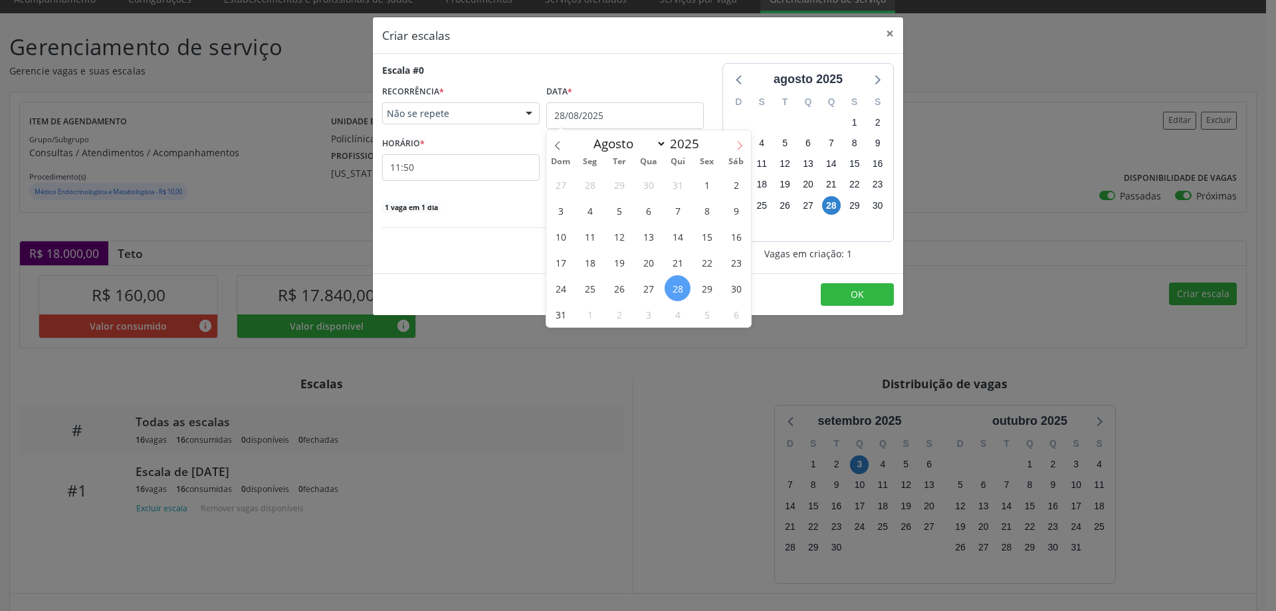
click at [738, 144] on icon at bounding box center [739, 145] width 9 height 9
select select "8"
click at [642, 187] on span "3" at bounding box center [648, 184] width 26 height 26
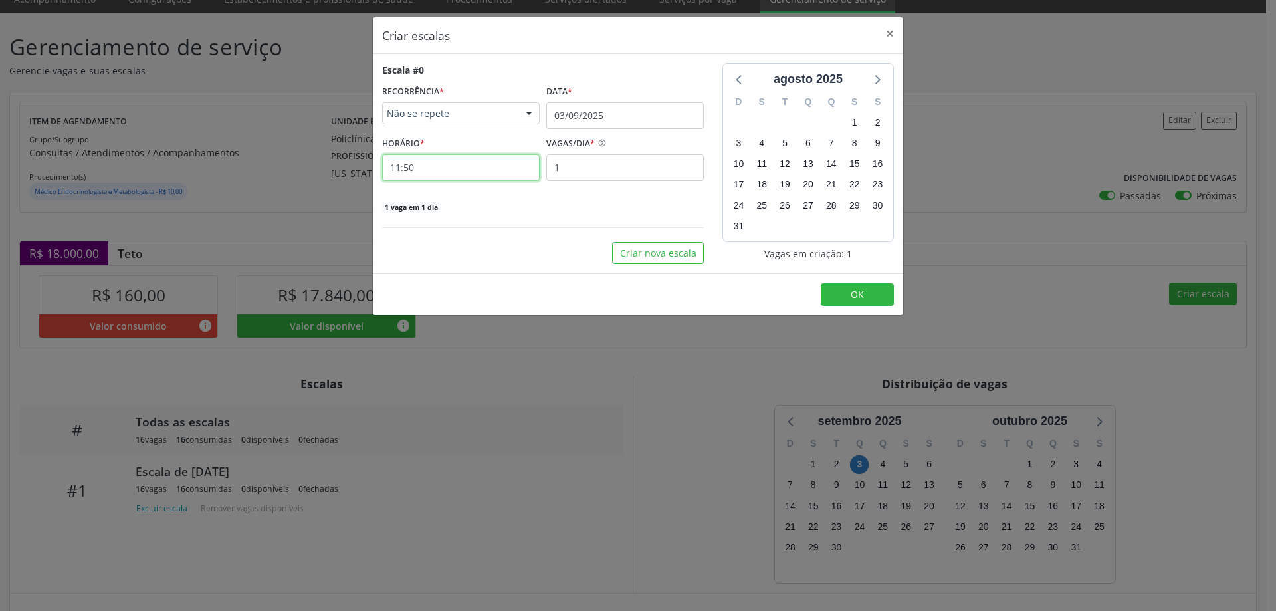
click at [496, 170] on input "11:50" at bounding box center [460, 167] width 157 height 27
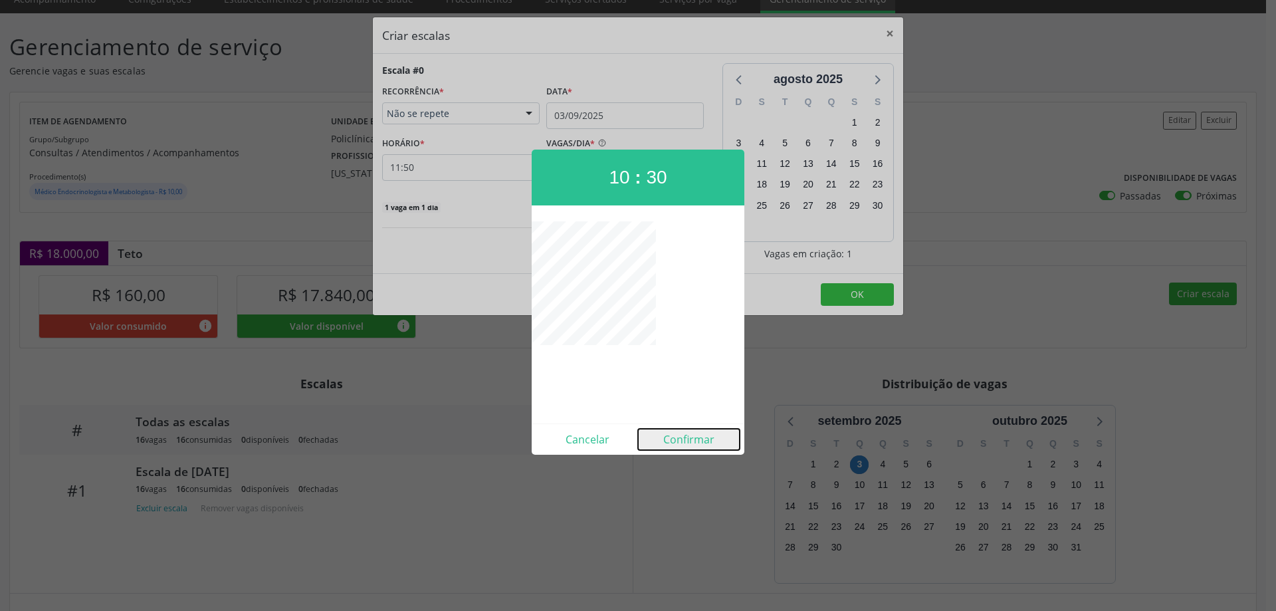
click at [694, 439] on button "Confirmar" at bounding box center [689, 439] width 102 height 21
type input "10:30"
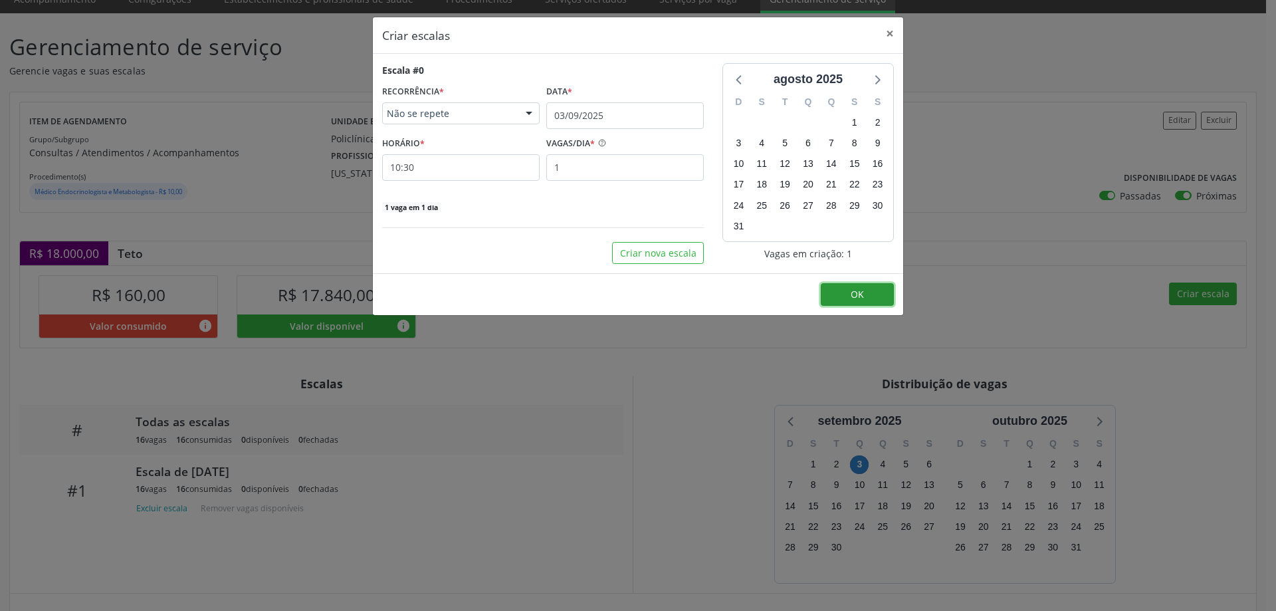
click at [867, 295] on button "OK" at bounding box center [857, 294] width 73 height 23
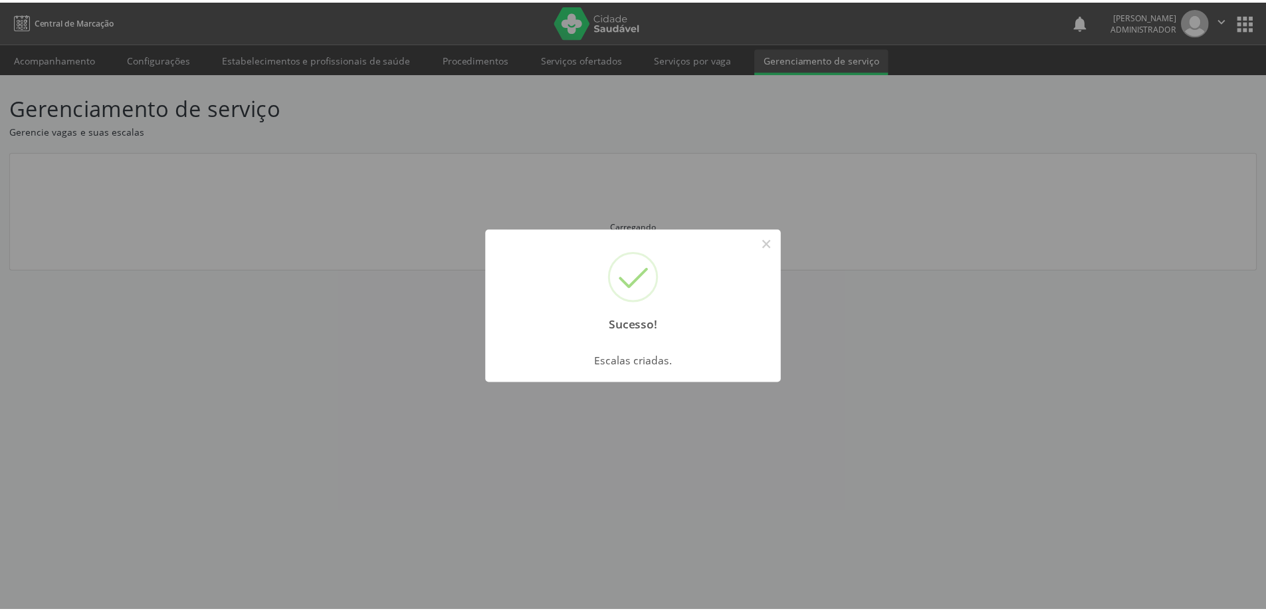
scroll to position [0, 0]
